Goal: Register for event/course

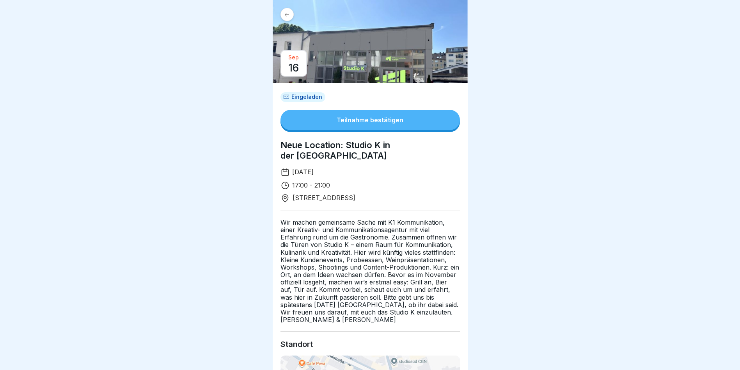
click at [404, 120] on button "Teilnahme bestätigen" at bounding box center [371, 120] width 180 height 20
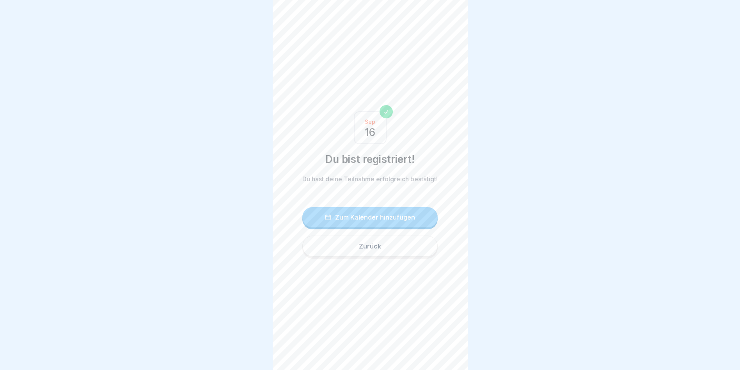
click at [416, 226] on button "Zum Kalender hinzufügen" at bounding box center [369, 217] width 135 height 20
drag, startPoint x: 364, startPoint y: 127, endPoint x: 369, endPoint y: 132, distance: 6.9
click at [364, 126] on div "[DATE]" at bounding box center [370, 127] width 33 height 33
click at [381, 220] on div "Zum Kalender hinzufügen" at bounding box center [370, 216] width 90 height 7
click at [353, 244] on button "Zurück" at bounding box center [369, 245] width 135 height 21
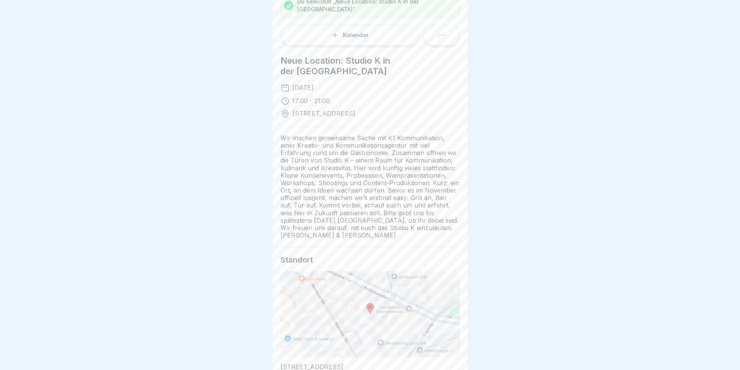
scroll to position [195, 0]
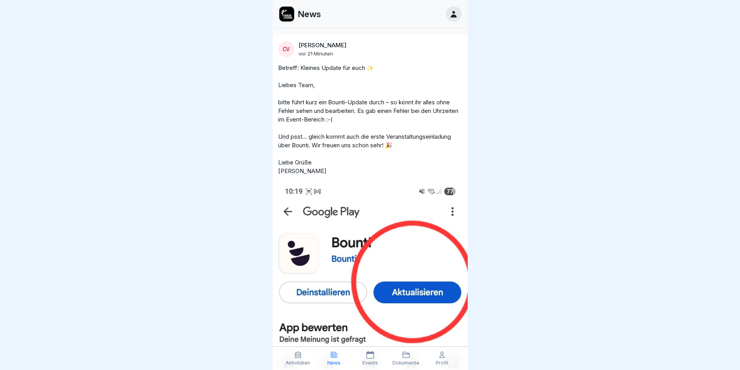
scroll to position [6, 0]
